Goal: Task Accomplishment & Management: Manage account settings

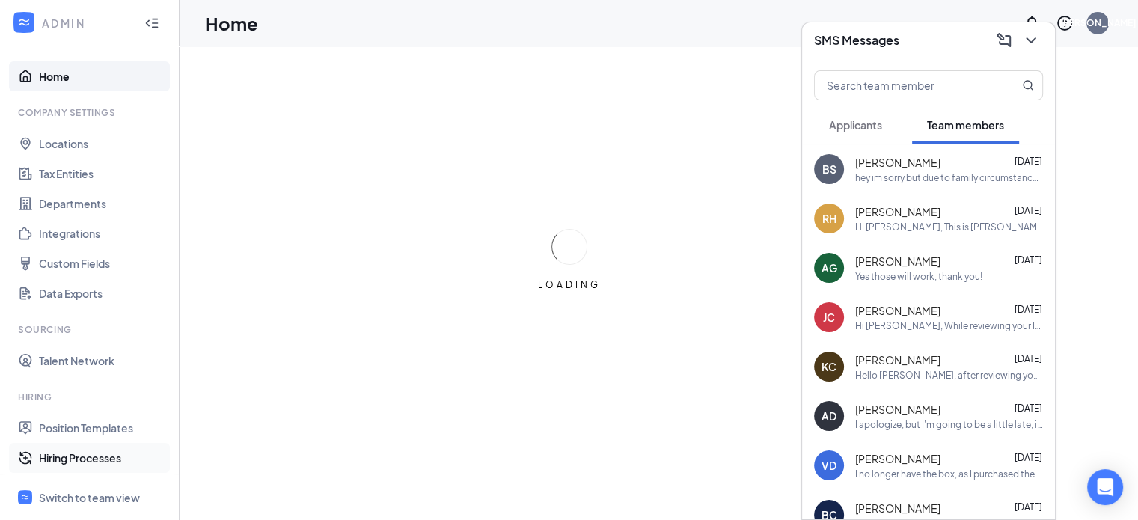
click at [81, 457] on link "Hiring Processes" at bounding box center [103, 458] width 128 height 30
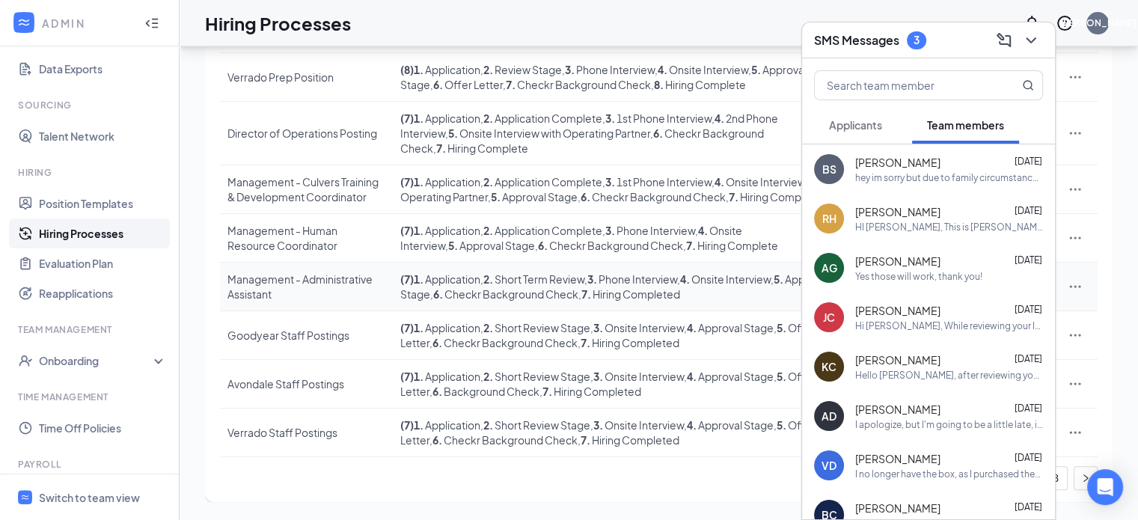
scroll to position [301, 0]
click at [290, 338] on div "Goodyear Staff Postings" at bounding box center [306, 335] width 158 height 15
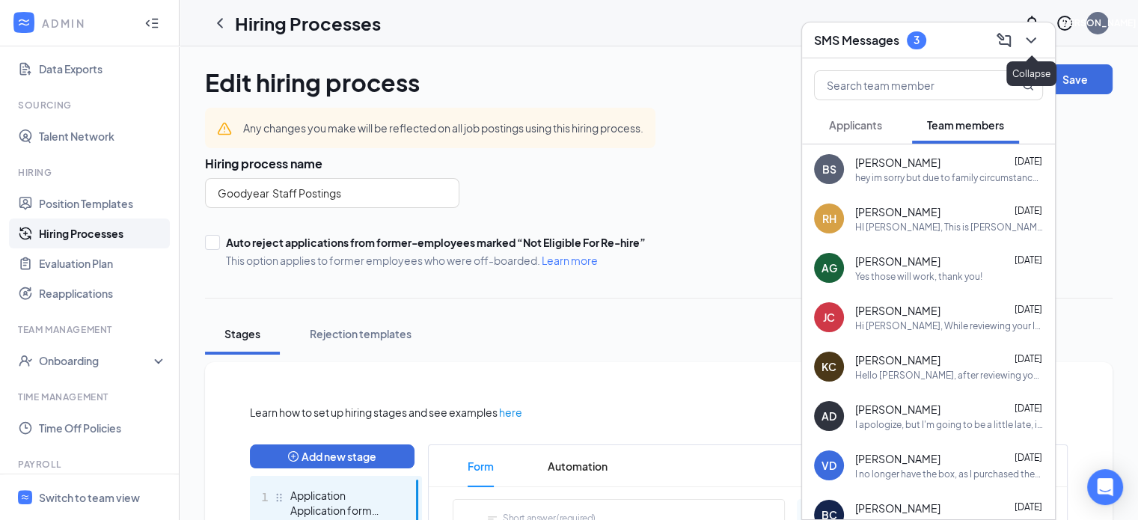
click at [1034, 40] on icon "ChevronDown" at bounding box center [1031, 40] width 18 height 18
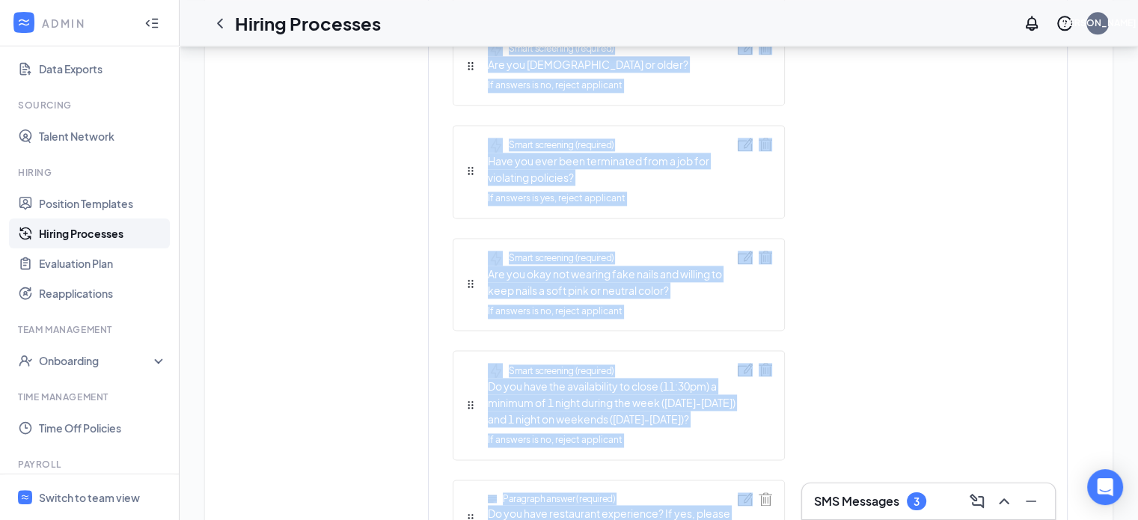
scroll to position [2295, 0]
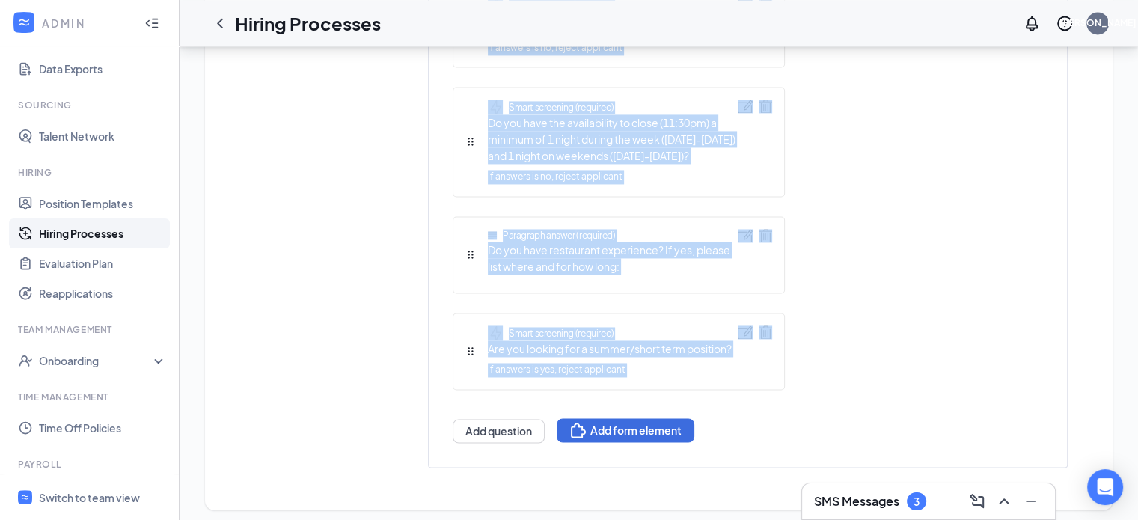
drag, startPoint x: 464, startPoint y: 289, endPoint x: 686, endPoint y: 337, distance: 226.3
copy ul "Paragraph answer (required) Do you participate in any extracurricular activitie…"
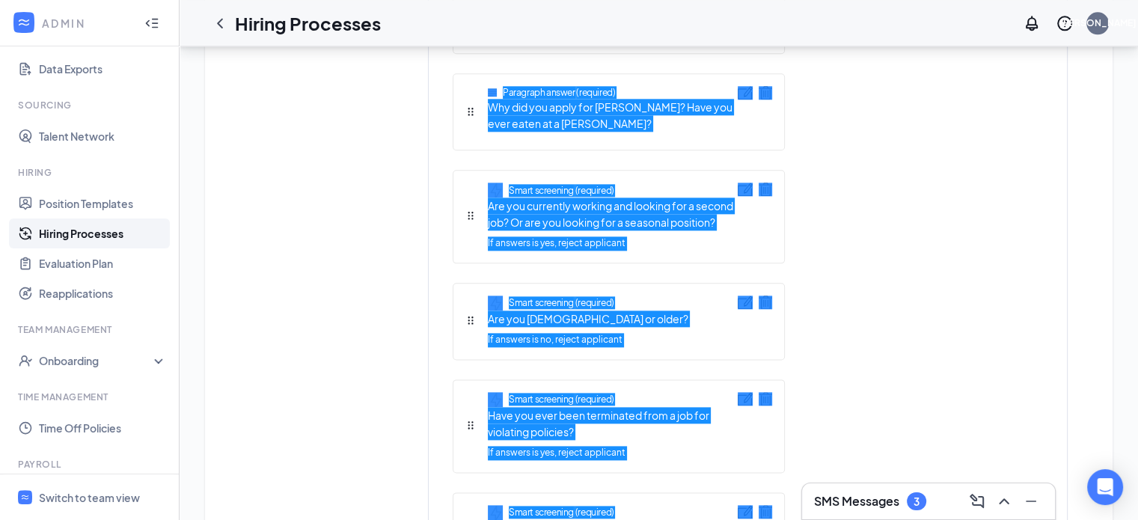
scroll to position [1771, 0]
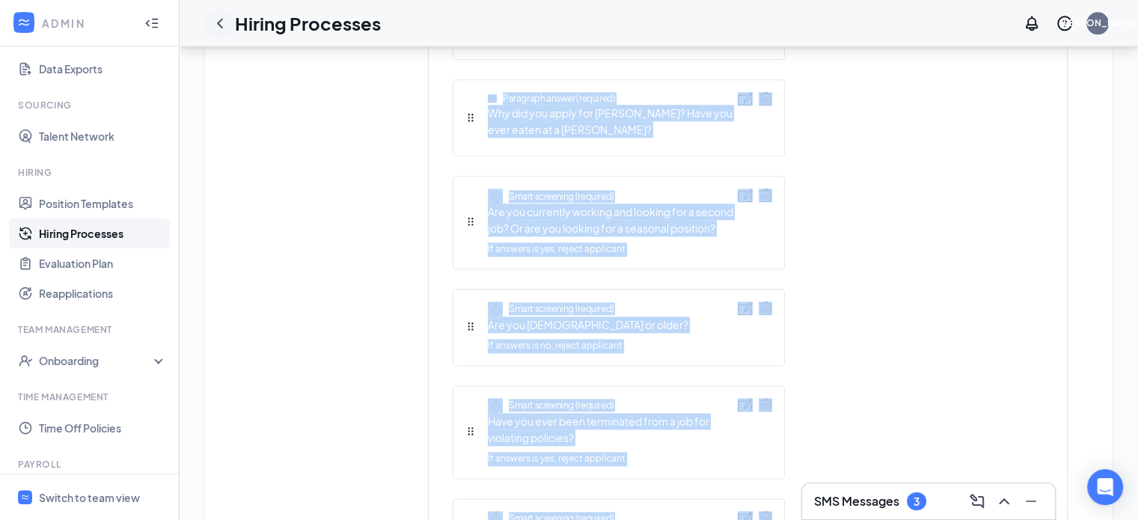
click at [221, 22] on icon "ChevronLeft" at bounding box center [220, 23] width 18 height 18
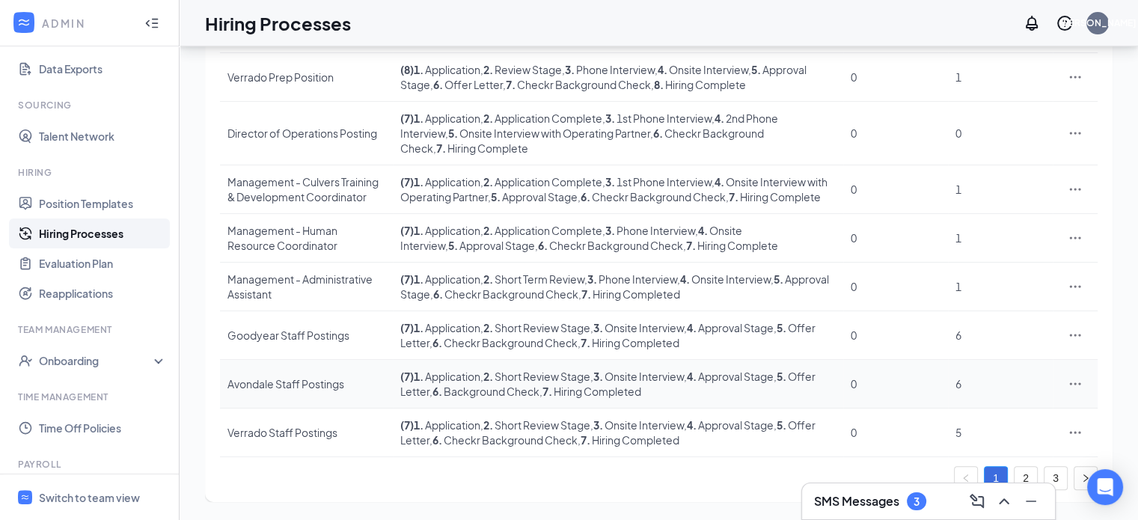
click at [268, 377] on div "Avondale Staff Postings" at bounding box center [306, 383] width 158 height 15
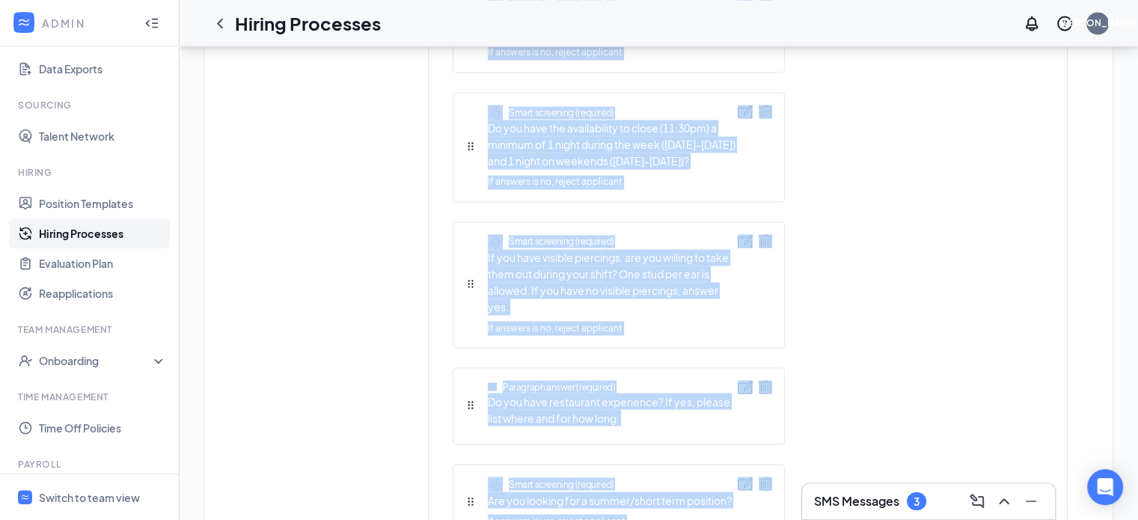
scroll to position [2682, 0]
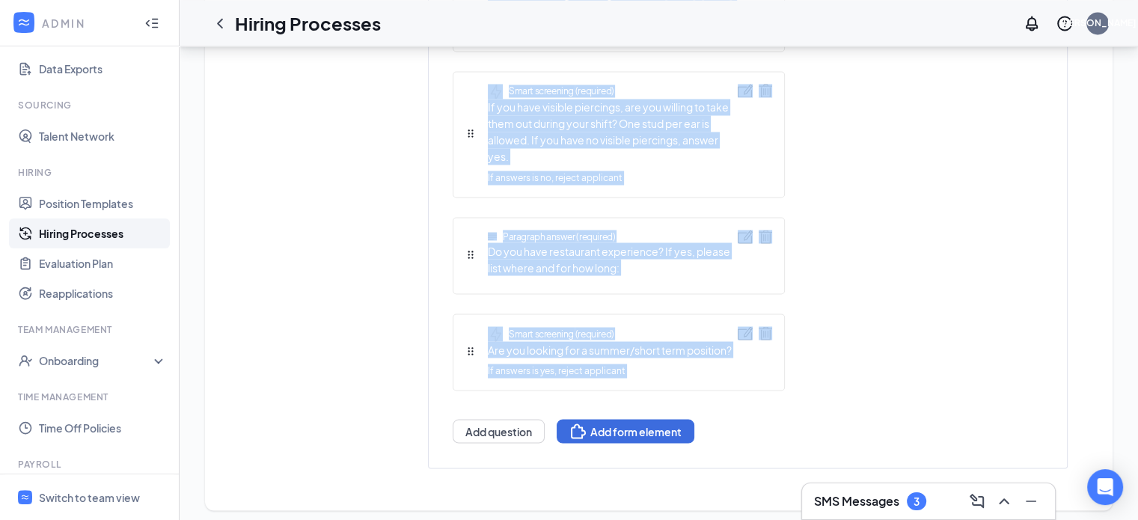
drag, startPoint x: 490, startPoint y: 305, endPoint x: 784, endPoint y: 358, distance: 298.7
copy ul "Do you participate in any extracurricular activities (clubs, sports, [DEMOGRAPH…"
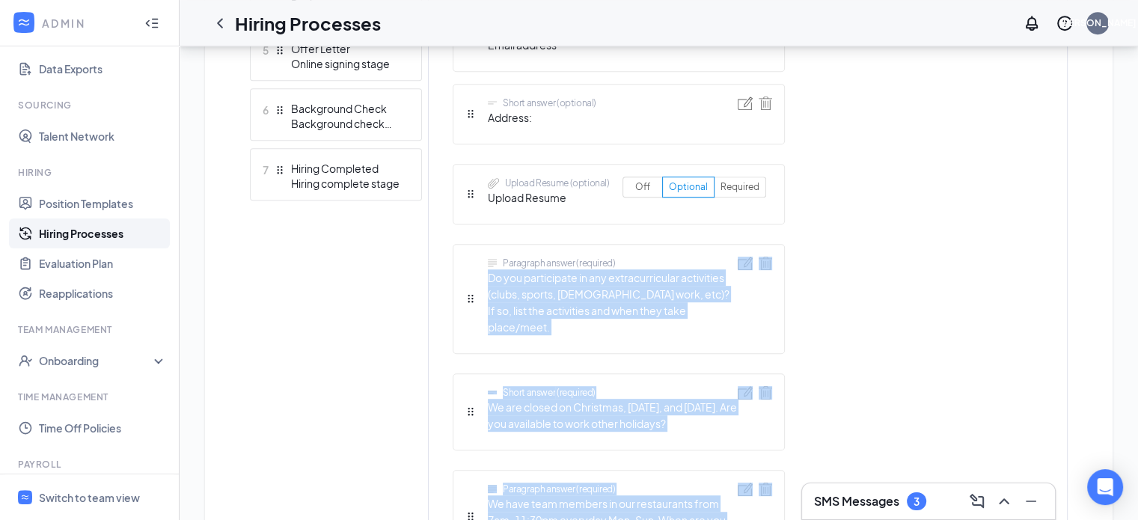
scroll to position [663, 0]
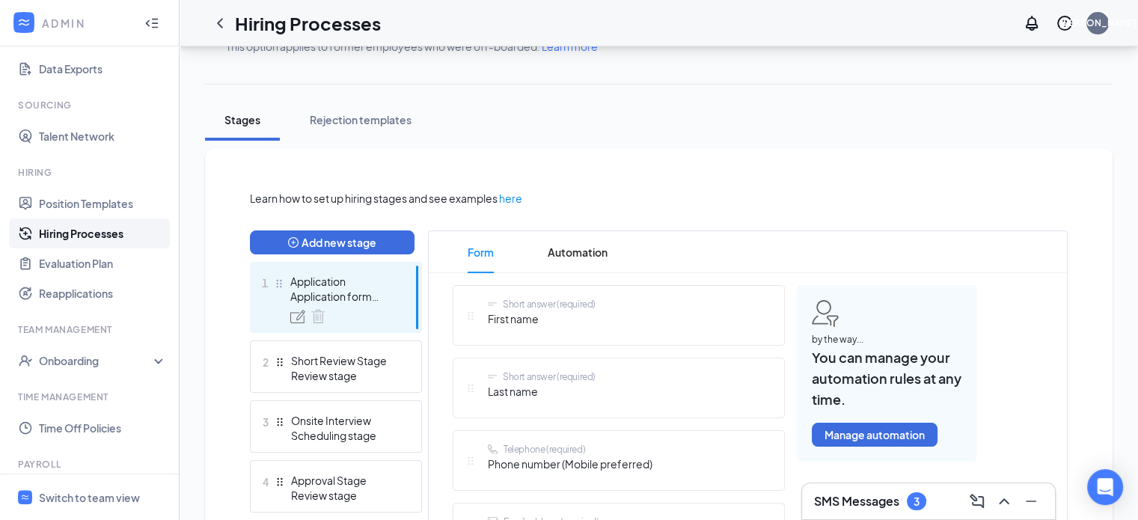
scroll to position [0, 0]
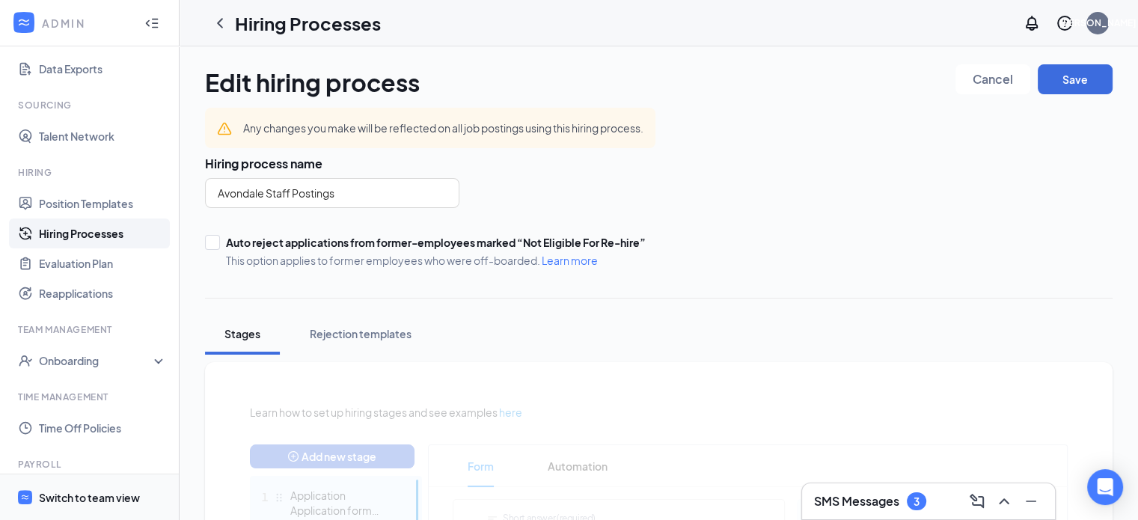
click at [59, 497] on div "Switch to team view" at bounding box center [89, 497] width 101 height 15
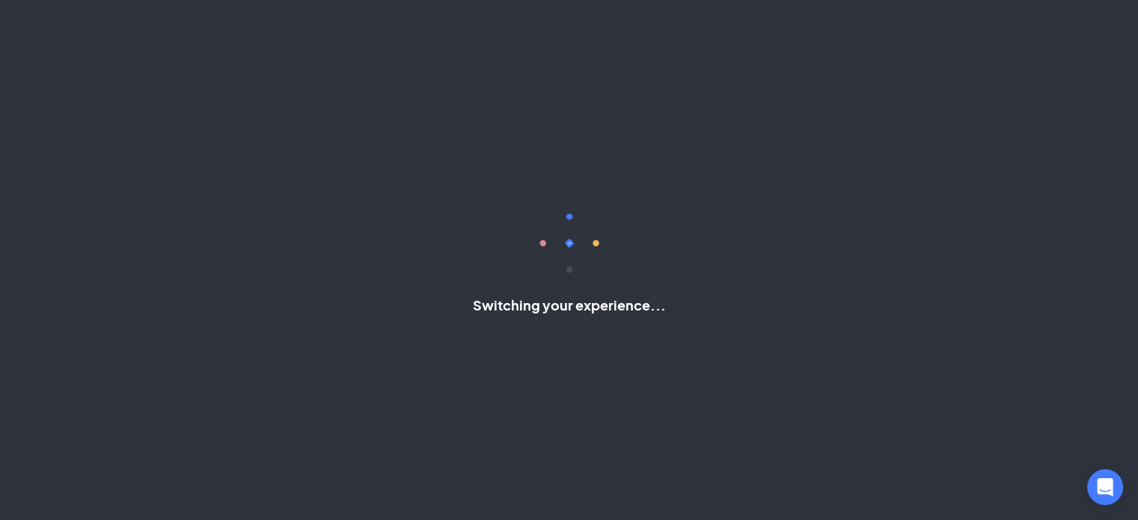
scroll to position [95, 0]
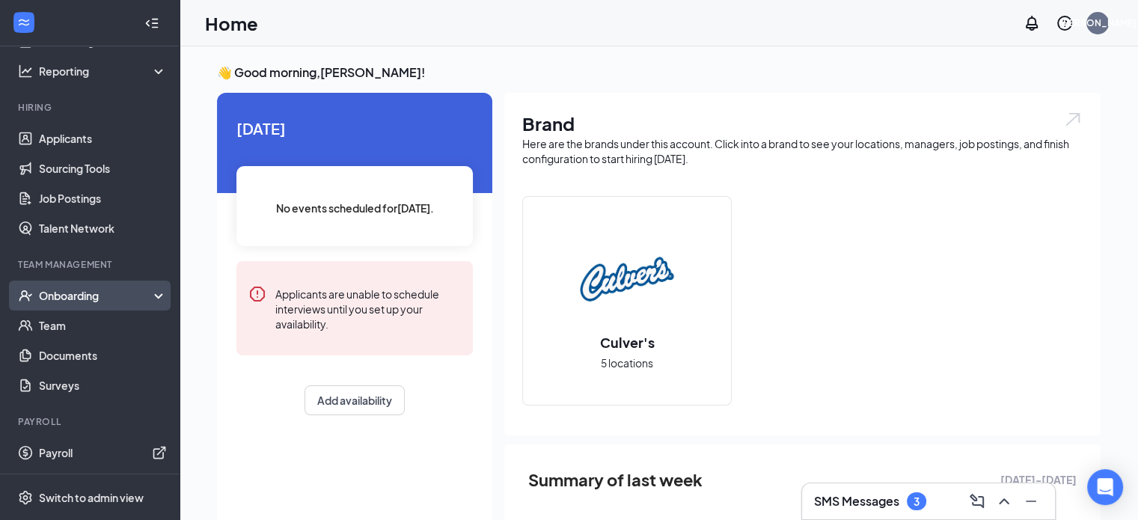
click at [71, 298] on div "Onboarding" at bounding box center [96, 295] width 115 height 15
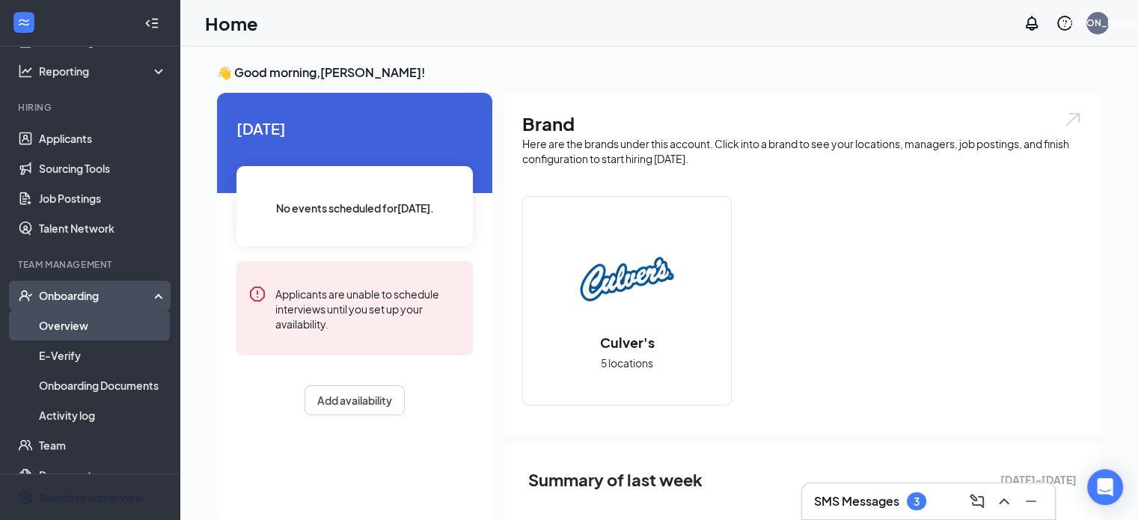
click at [69, 322] on link "Overview" at bounding box center [103, 325] width 128 height 30
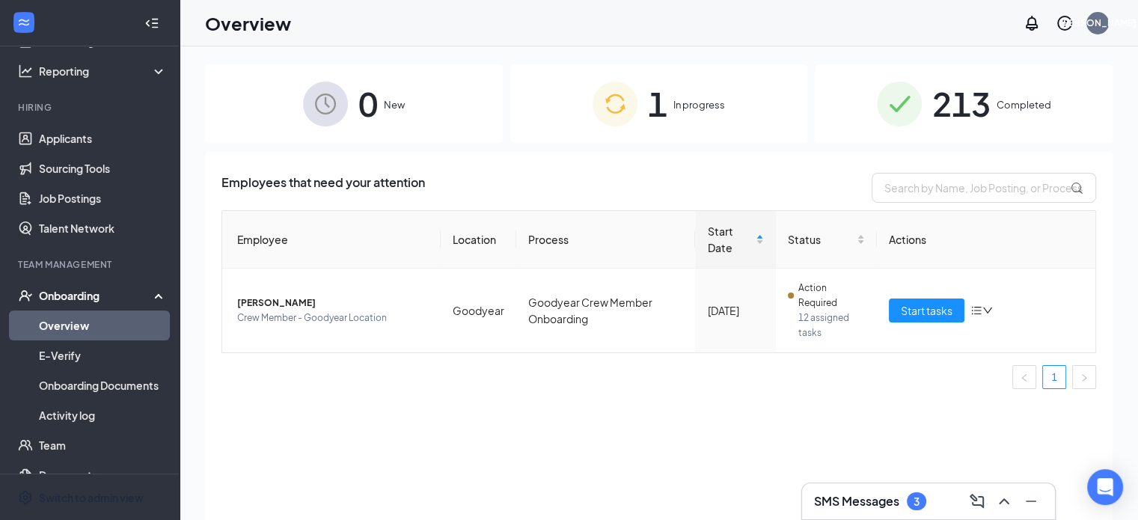
drag, startPoint x: 533, startPoint y: 429, endPoint x: 482, endPoint y: 427, distance: 50.9
click at [531, 429] on div "Employees that need your attention Employee Location Process Start Date Status …" at bounding box center [658, 354] width 907 height 405
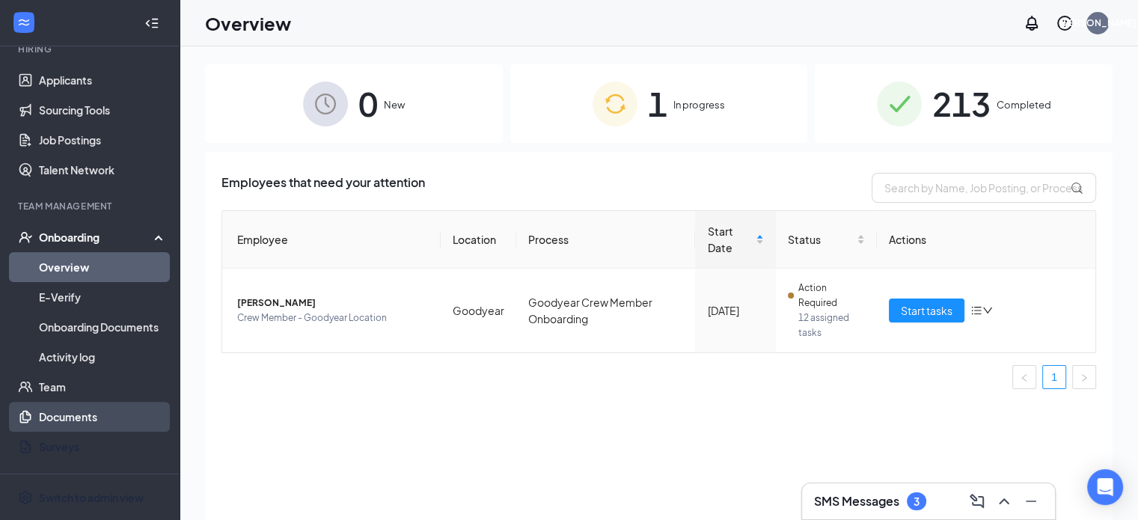
scroll to position [170, 0]
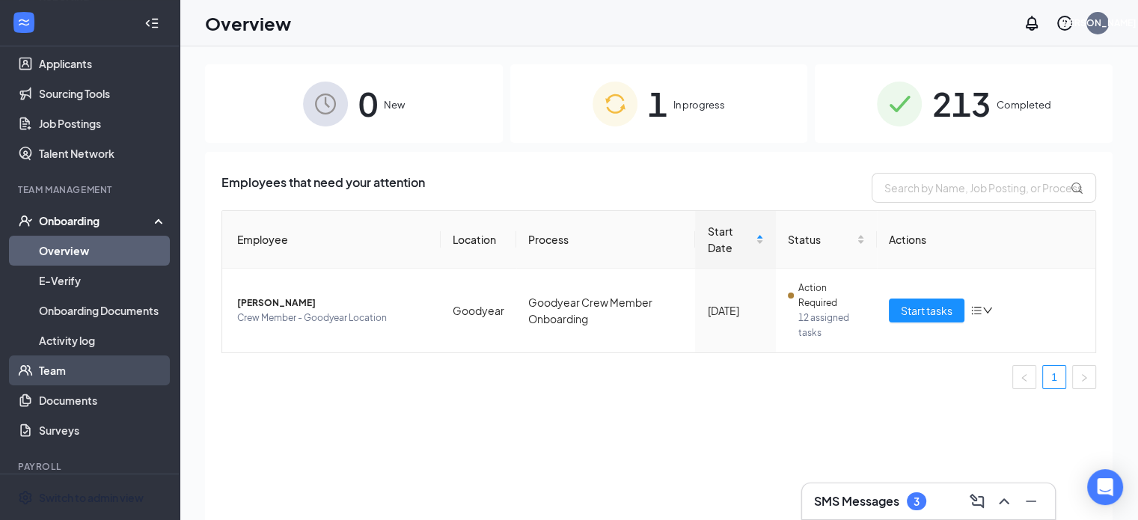
click at [46, 370] on link "Team" at bounding box center [103, 370] width 128 height 30
